Goal: Task Accomplishment & Management: Complete application form

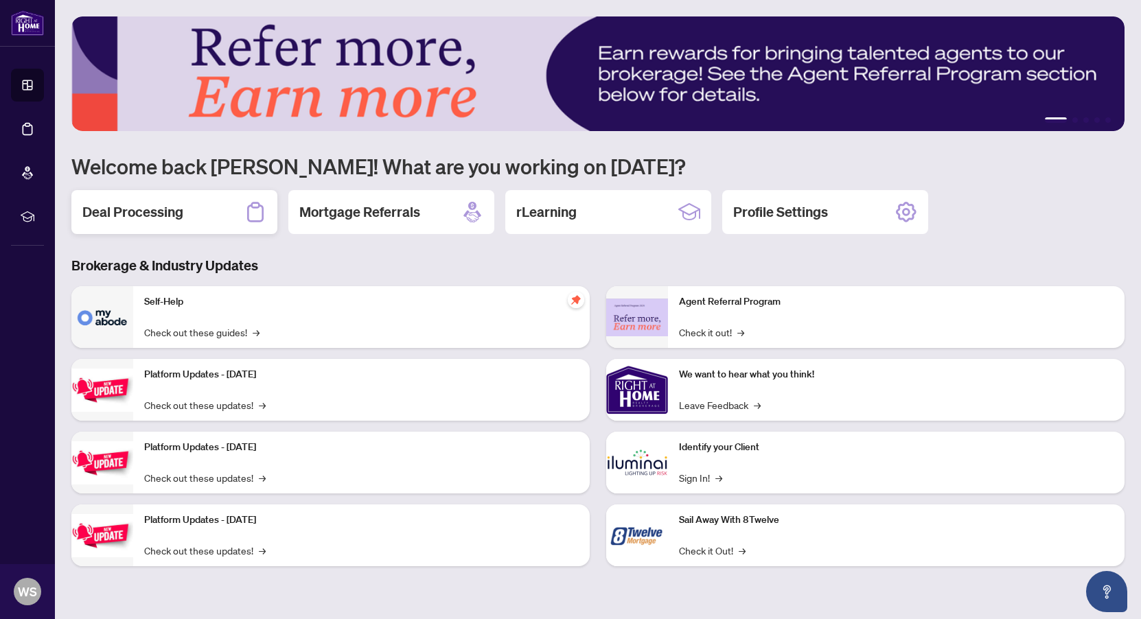
click at [126, 210] on h2 "Deal Processing" at bounding box center [132, 212] width 101 height 19
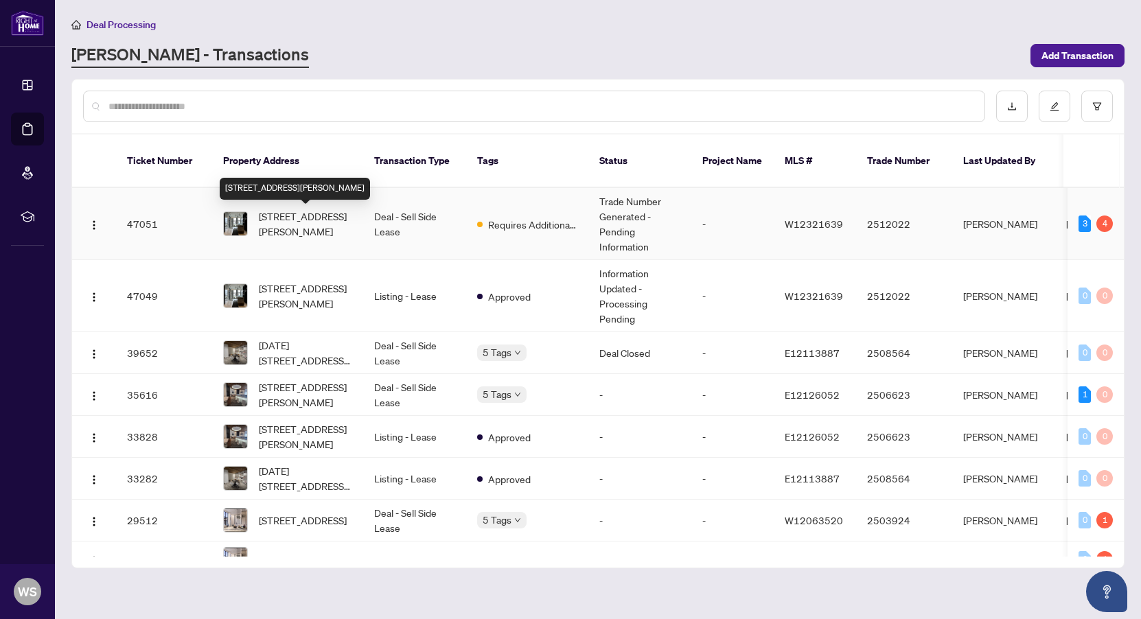
click at [344, 227] on span "202-3005 Pine Glen Rd, Oakville, Ontario L6M 5P5, Canada" at bounding box center [305, 224] width 93 height 30
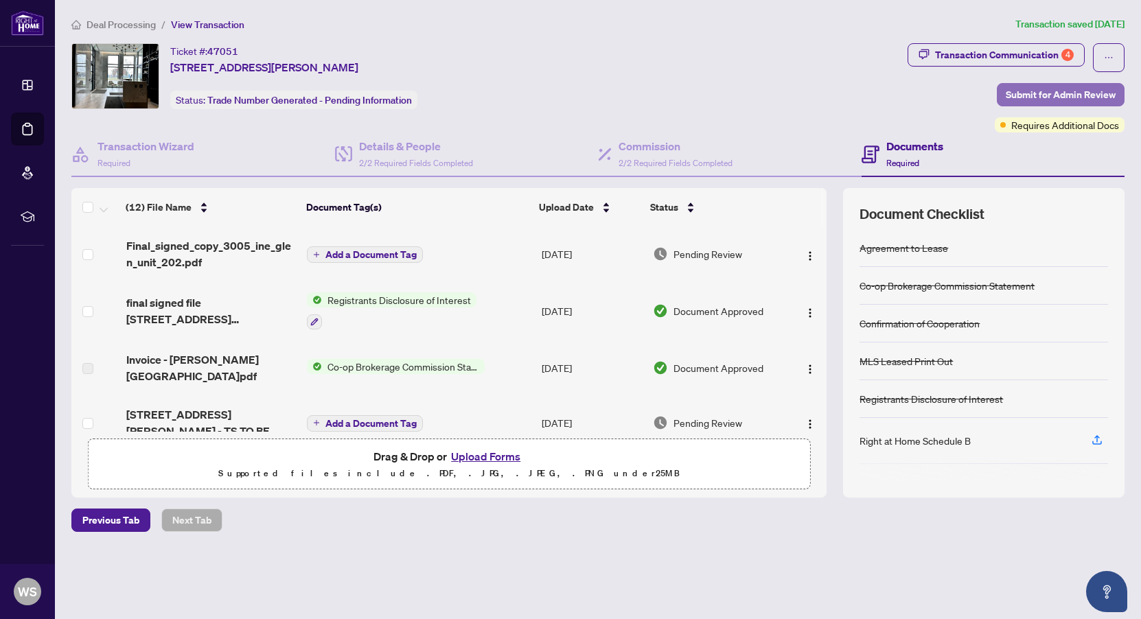
click at [1039, 98] on span "Submit for Admin Review" at bounding box center [1061, 95] width 110 height 22
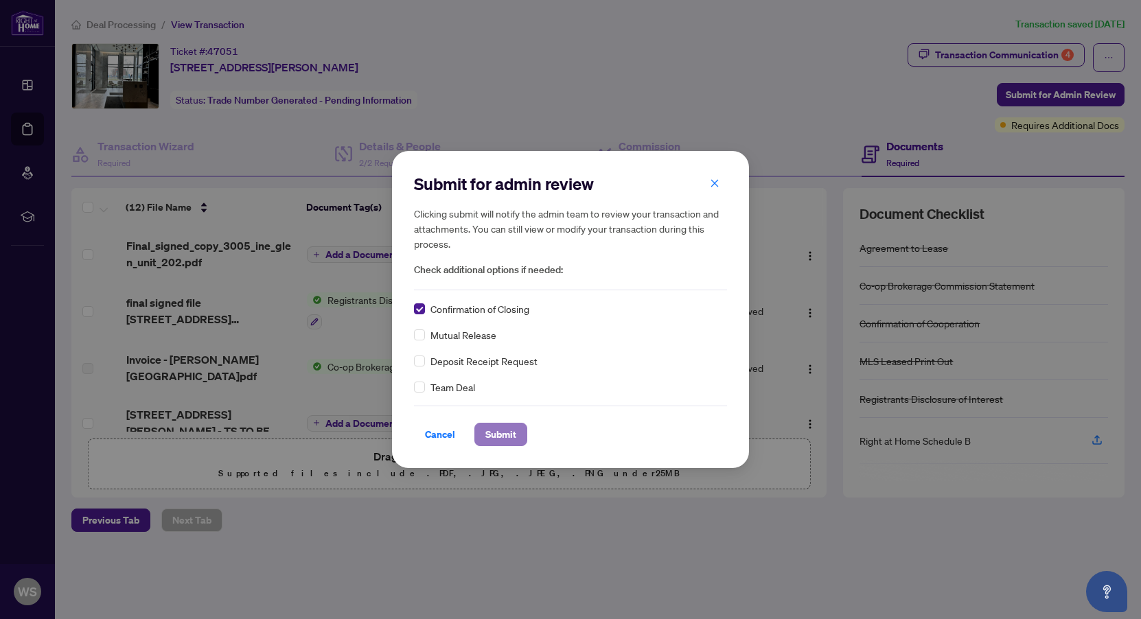
click at [496, 430] on span "Submit" at bounding box center [500, 435] width 31 height 22
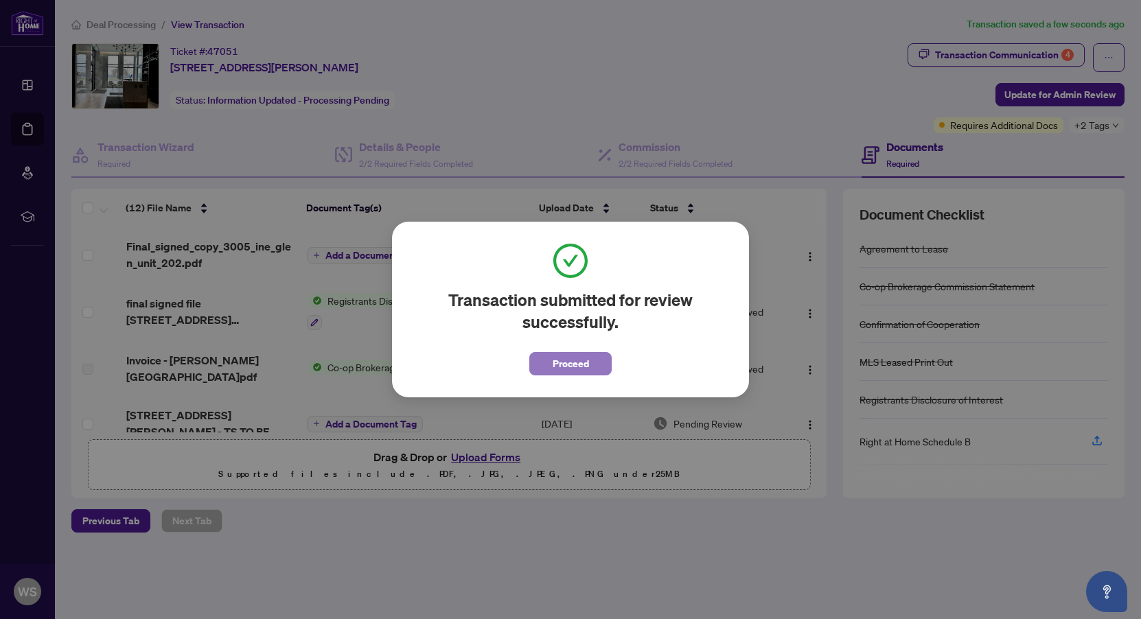
click at [582, 367] on span "Proceed" at bounding box center [571, 364] width 36 height 22
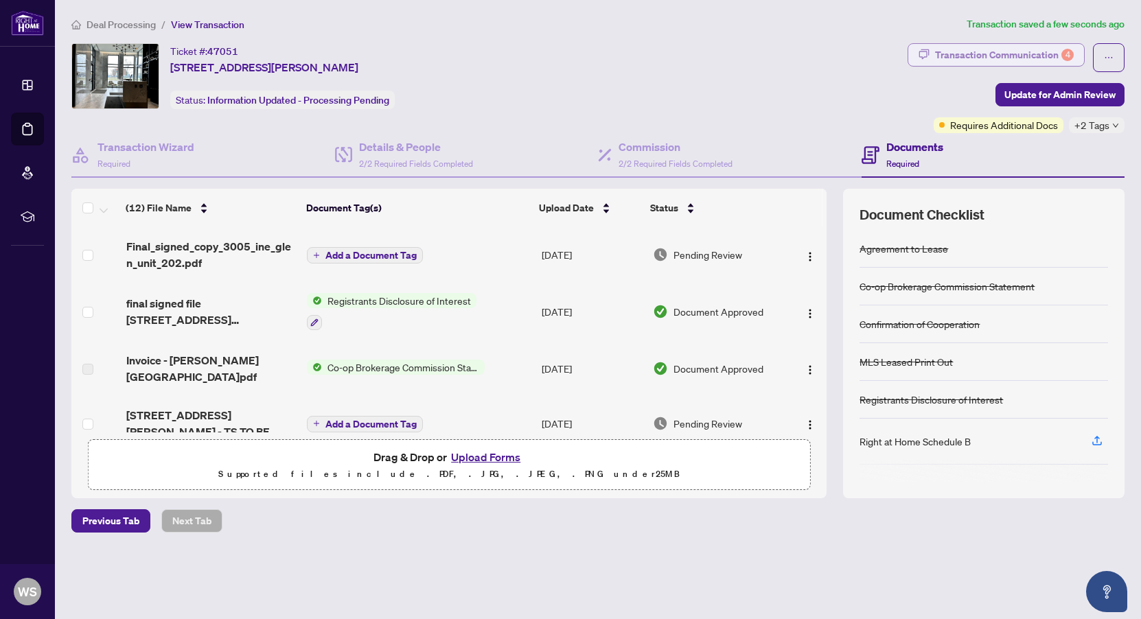
click at [1035, 52] on div "Transaction Communication 4" at bounding box center [1004, 55] width 139 height 22
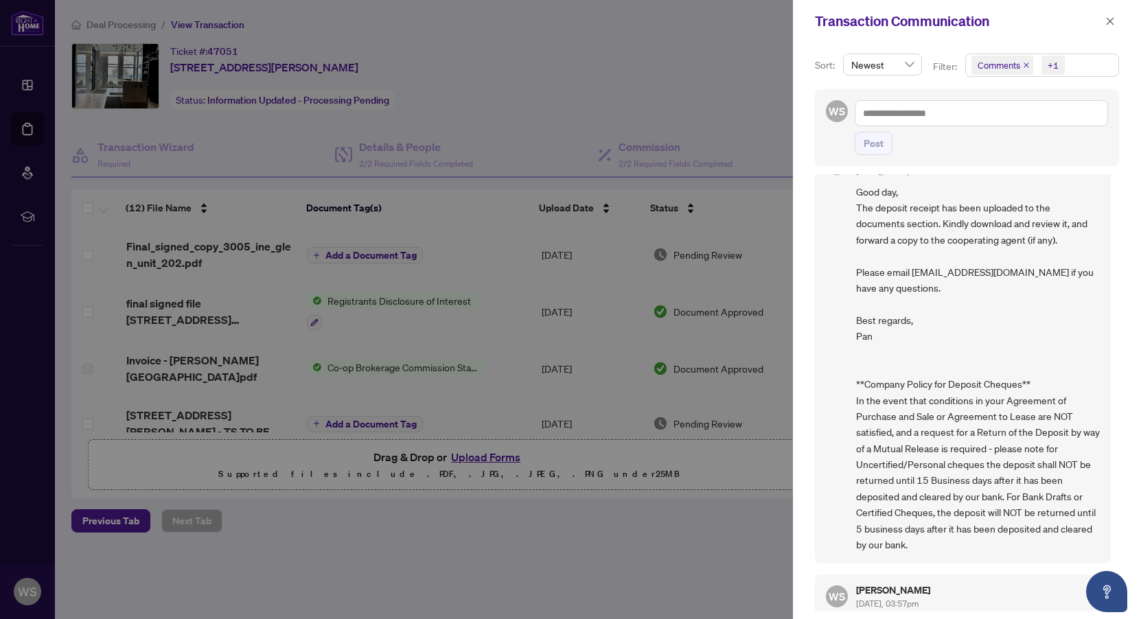
scroll to position [3, 0]
